Goal: Transaction & Acquisition: Purchase product/service

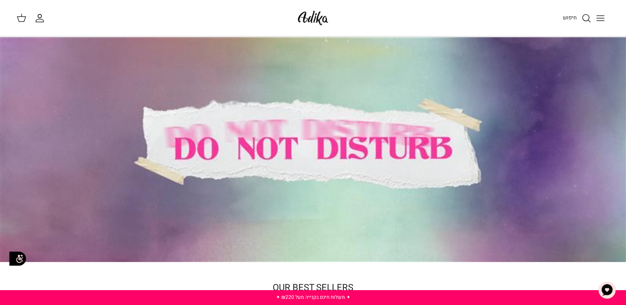
click at [602, 19] on icon "Toggle menu" at bounding box center [600, 18] width 10 height 10
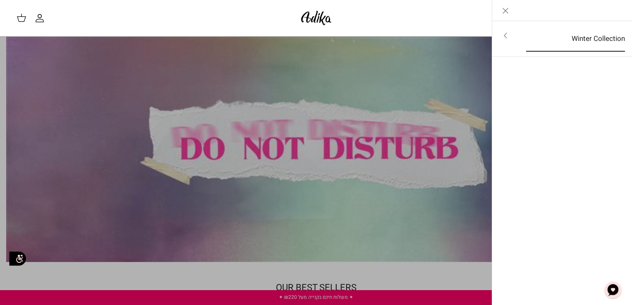
click at [598, 32] on link "Winter Collection" at bounding box center [576, 39] width 114 height 26
click at [614, 37] on link "לכל הפריטים" at bounding box center [562, 36] width 132 height 21
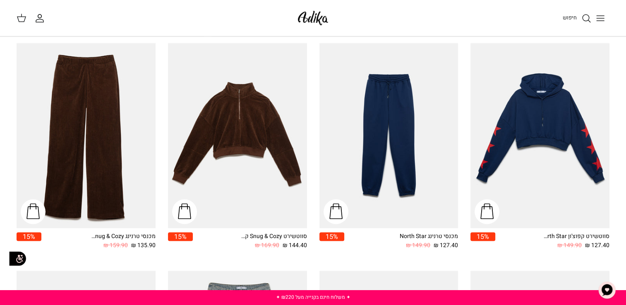
scroll to position [546, 0]
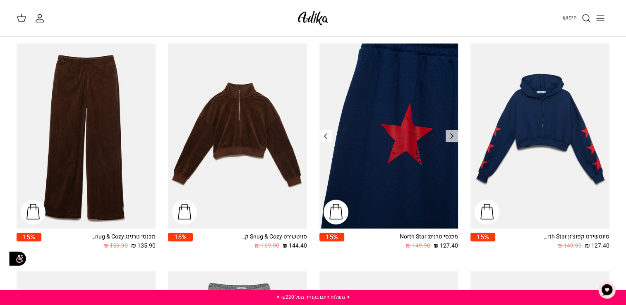
click at [405, 126] on img "מכנסי טרנינג North Star" at bounding box center [388, 135] width 139 height 185
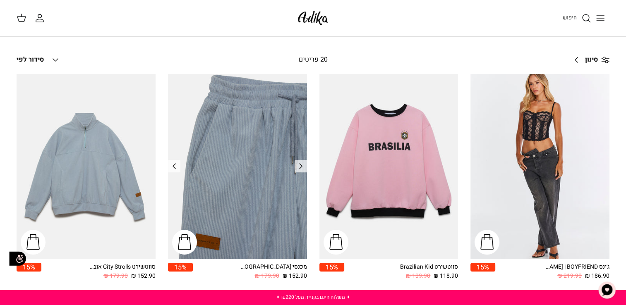
scroll to position [60, 0]
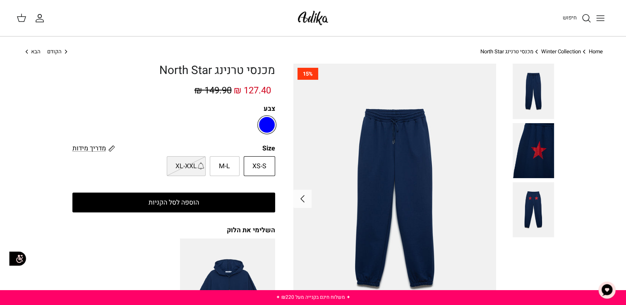
click at [220, 170] on span "M-L" at bounding box center [224, 166] width 11 height 11
click at [273, 159] on input "M-L" at bounding box center [275, 155] width 5 height 5
radio input "true"
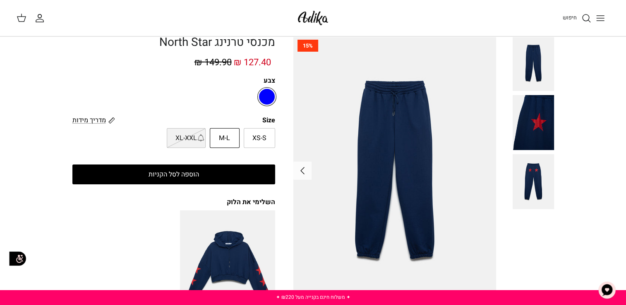
scroll to position [25, 0]
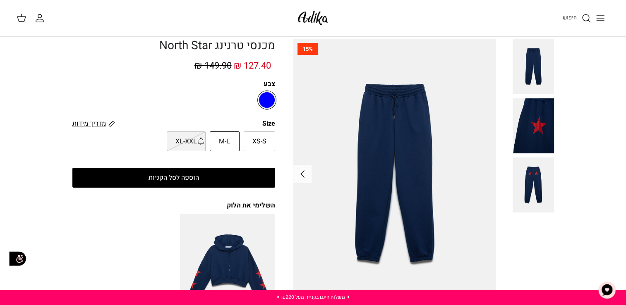
click at [519, 175] on img at bounding box center [532, 185] width 41 height 55
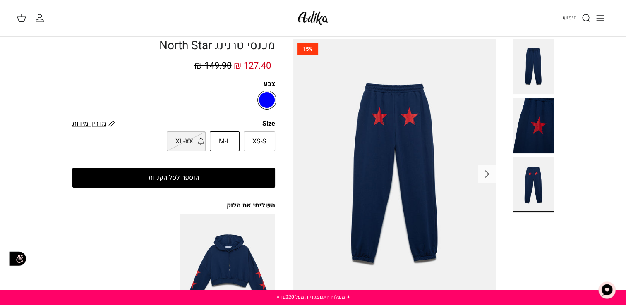
click at [546, 137] on img at bounding box center [532, 125] width 41 height 55
